Goal: Task Accomplishment & Management: Use online tool/utility

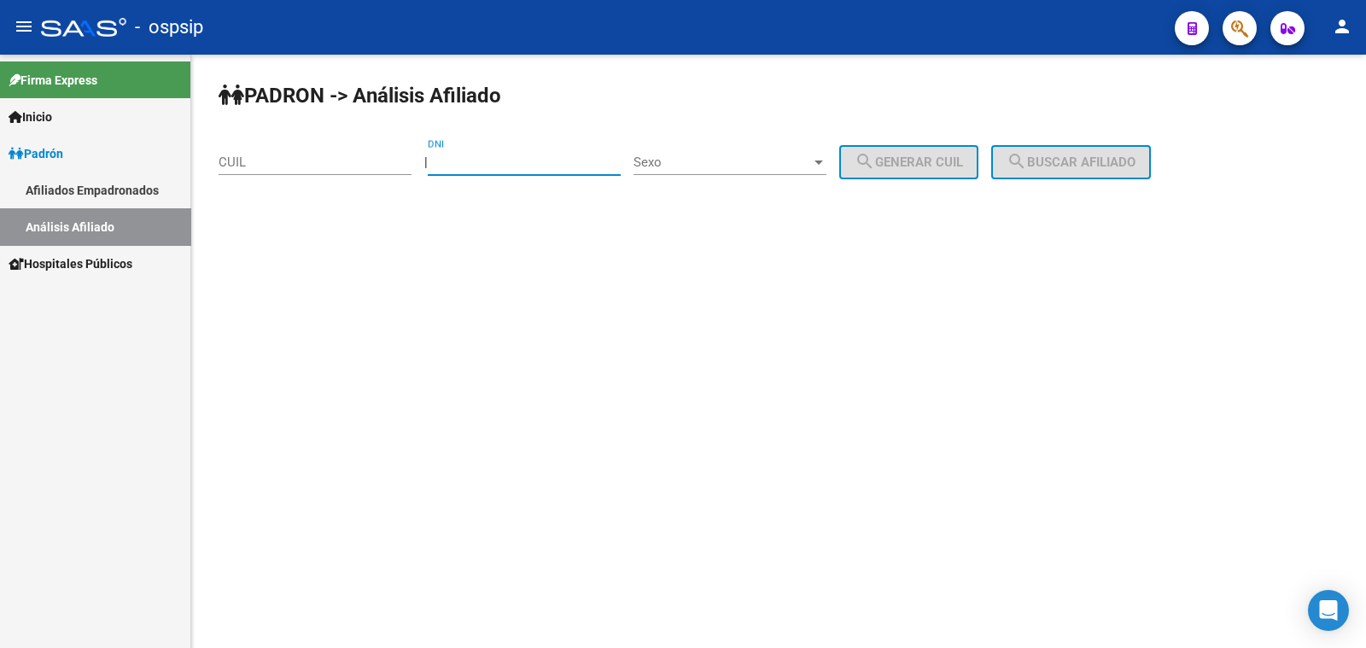
click at [510, 161] on input "DNI" at bounding box center [524, 162] width 193 height 15
paste input "37023059"
type input "37023059"
click at [752, 160] on span "Sexo" at bounding box center [722, 162] width 178 height 15
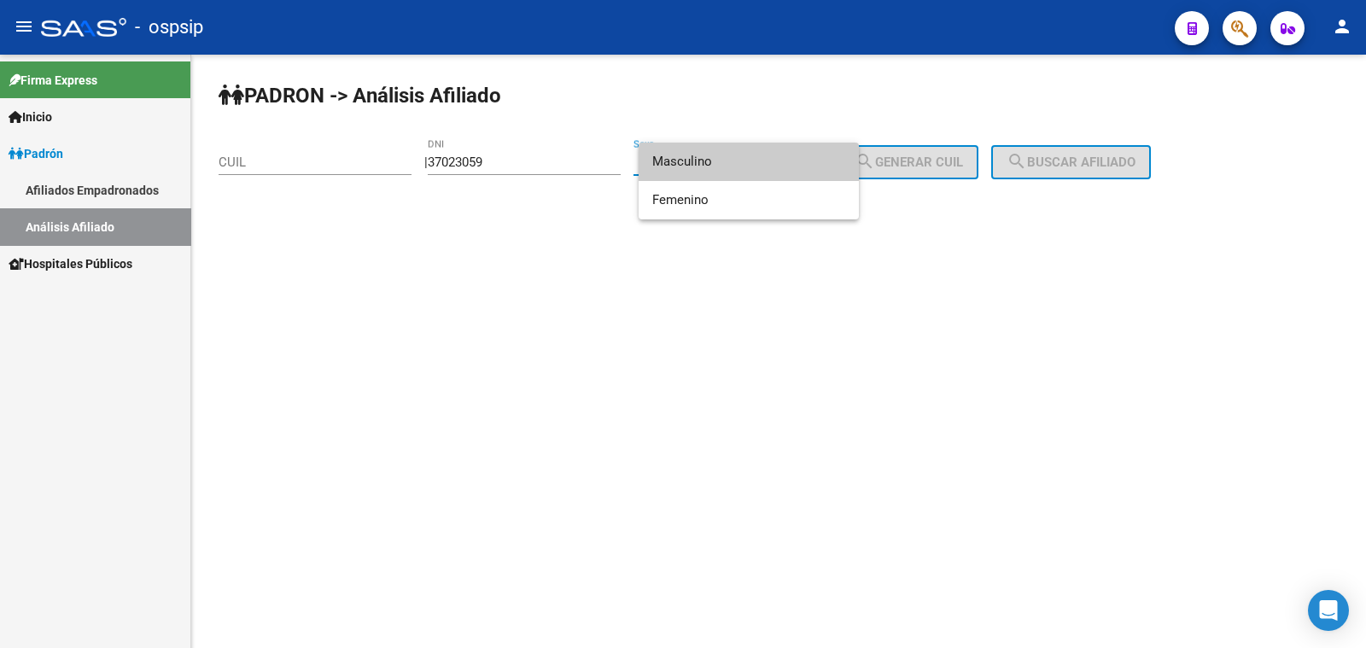
click at [752, 160] on span "Masculino" at bounding box center [748, 162] width 193 height 38
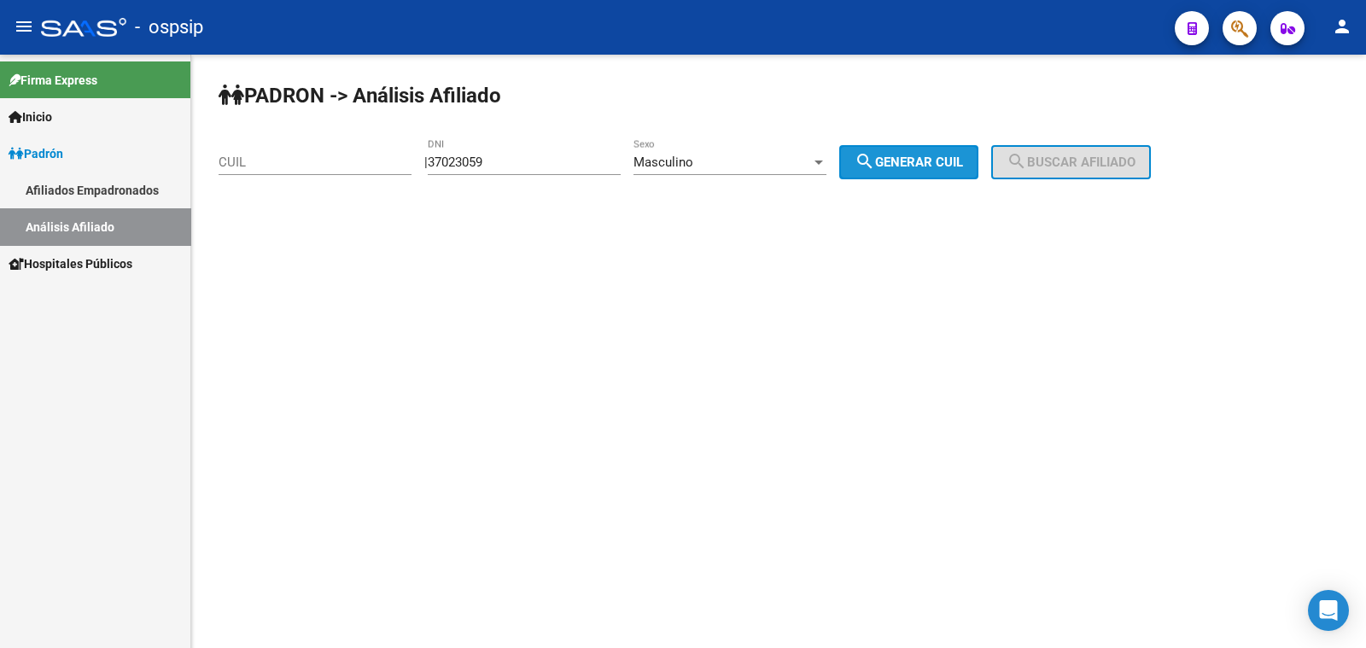
click at [918, 155] on span "search Generar CUIL" at bounding box center [908, 162] width 108 height 15
type input "20-37023059-6"
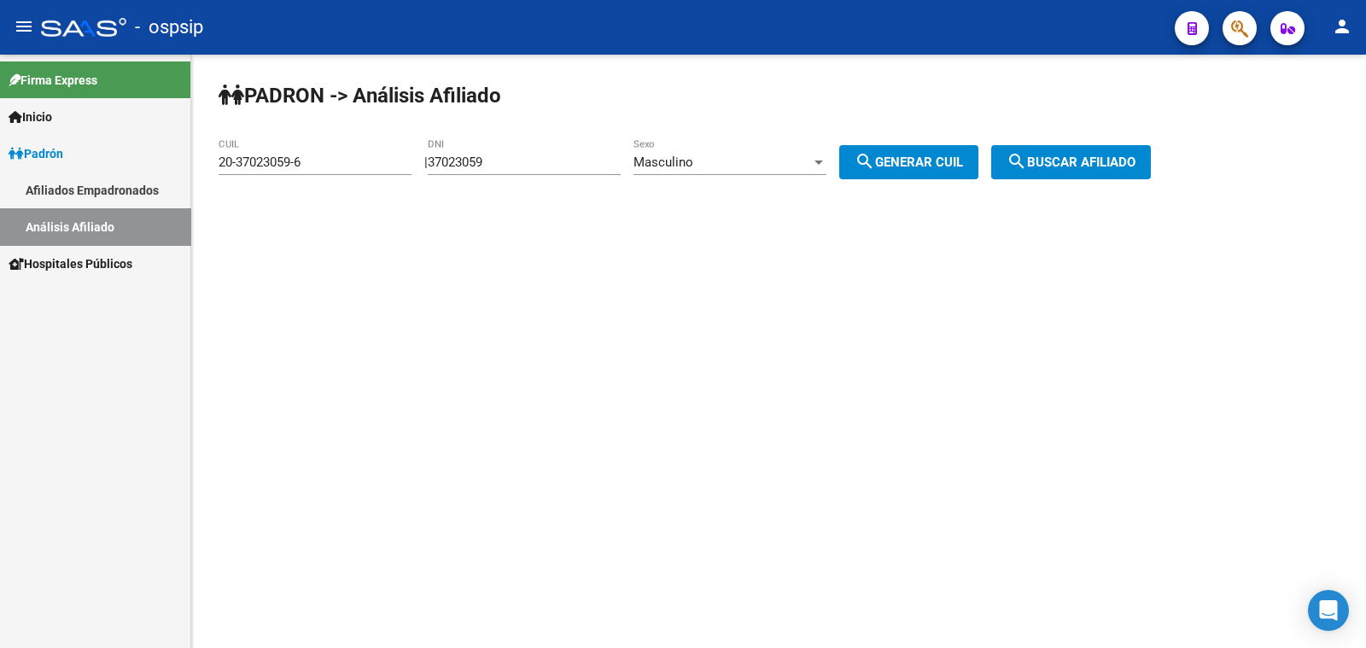
click at [1080, 164] on button "search Buscar afiliado" at bounding box center [1071, 162] width 160 height 34
